Goal: Information Seeking & Learning: Understand process/instructions

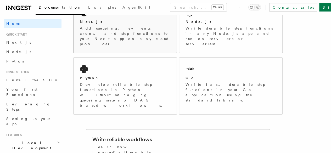
click at [111, 33] on p "Add queueing, events, crons, and step functions to your Next app on any cloud p…" at bounding box center [125, 36] width 90 height 21
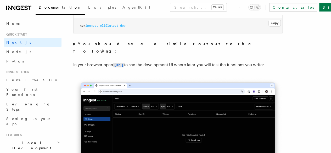
scroll to position [413, 0]
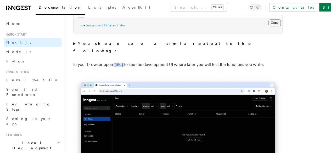
click at [268, 26] on button "Copy Copied" at bounding box center [274, 22] width 12 height 7
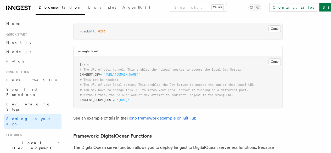
scroll to position [1110, 0]
